Goal: Navigation & Orientation: Find specific page/section

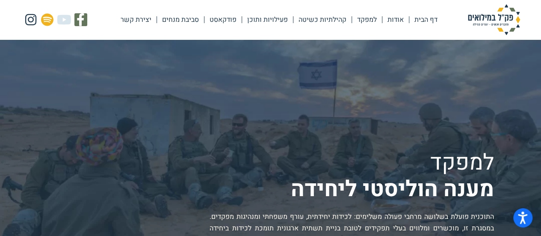
click at [189, 20] on link "סביבת מנחים" at bounding box center [180, 20] width 47 height 20
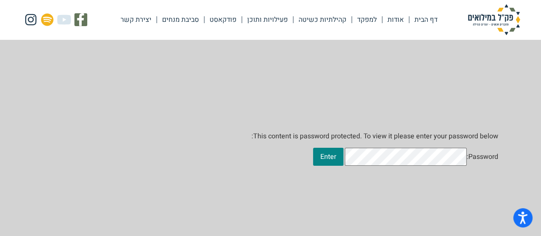
click at [488, 19] on img at bounding box center [493, 19] width 85 height 31
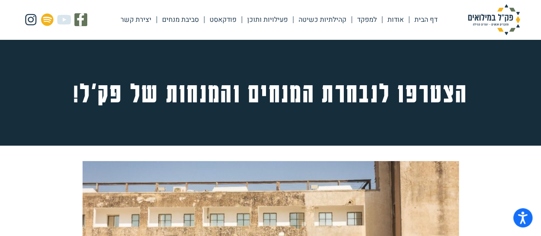
click at [495, 19] on img at bounding box center [493, 19] width 85 height 31
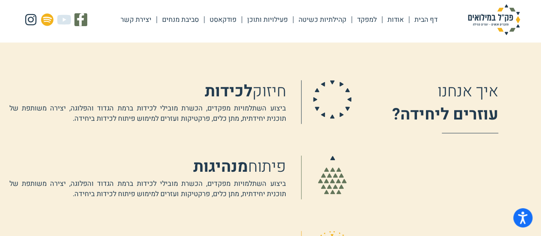
scroll to position [504, 0]
